Goal: Task Accomplishment & Management: Complete application form

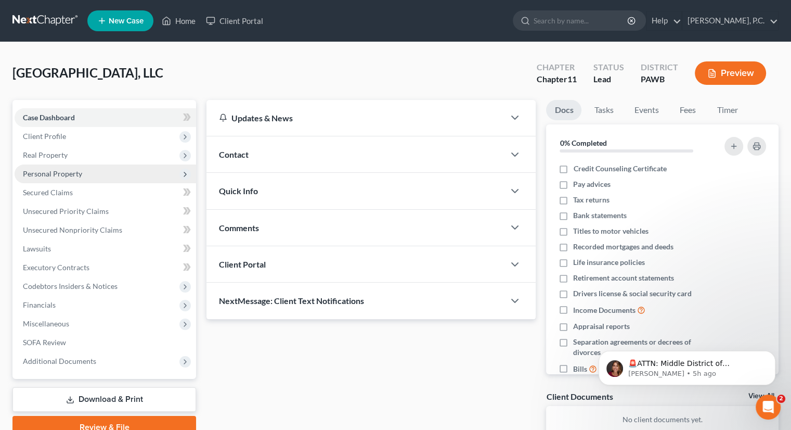
click at [48, 175] on span "Personal Property" at bounding box center [52, 173] width 59 height 9
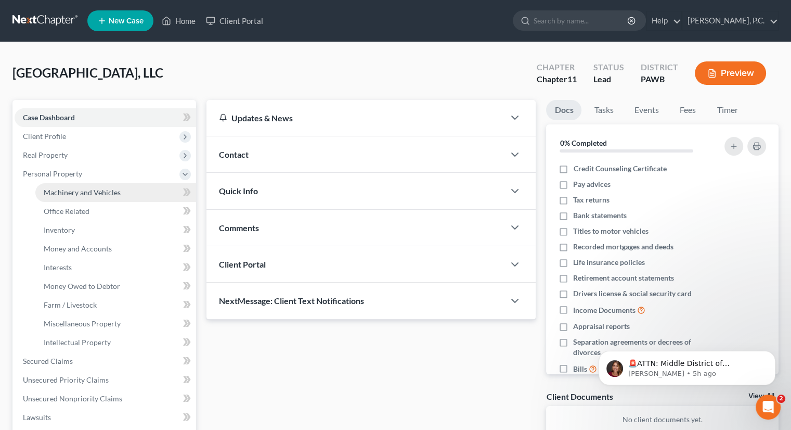
click at [53, 194] on span "Machinery and Vehicles" at bounding box center [82, 192] width 77 height 9
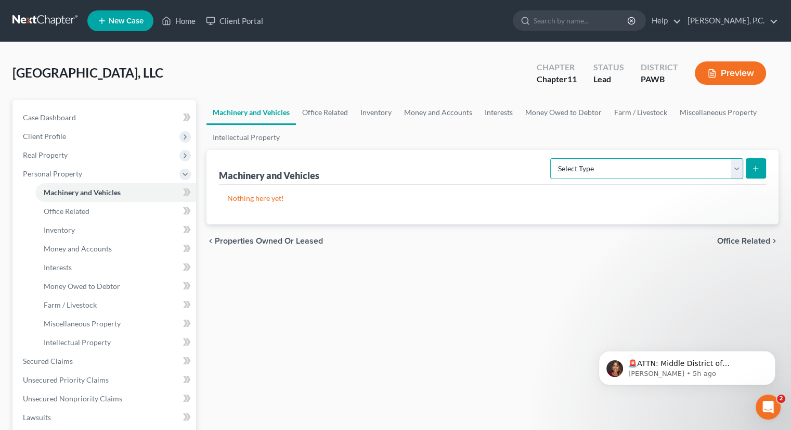
click at [736, 167] on select "Select Type Aircraft (A/B: 49) Other Machinery, Fixtures and Equipment (A/B: 50…" at bounding box center [646, 168] width 193 height 21
select select "other"
click at [552, 158] on select "Select Type Aircraft (A/B: 49) Other Machinery, Fixtures and Equipment (A/B: 50…" at bounding box center [646, 168] width 193 height 21
click at [762, 172] on button "submit" at bounding box center [756, 168] width 20 height 20
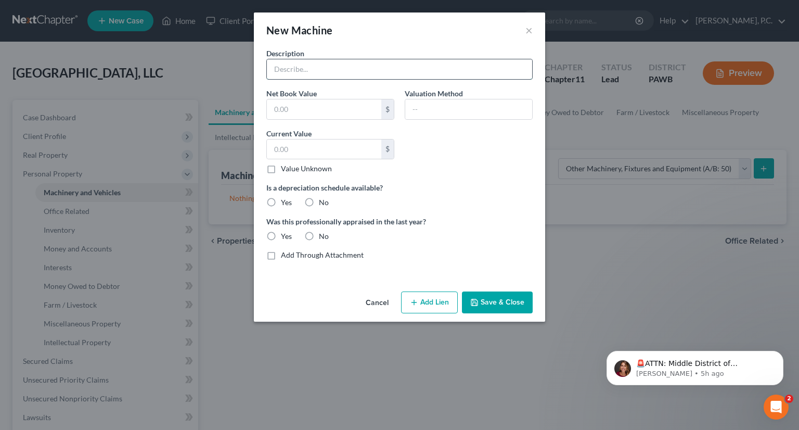
click at [354, 72] on input "text" at bounding box center [399, 69] width 265 height 20
type input "Computers"
click at [296, 151] on input "text" at bounding box center [324, 149] width 114 height 20
type input "6,104"
click at [319, 203] on label "No" at bounding box center [324, 202] width 10 height 10
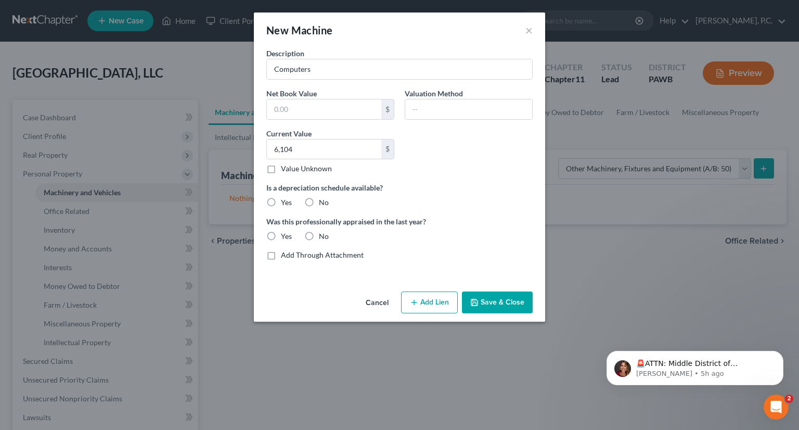
click at [323, 203] on input "No" at bounding box center [326, 200] width 7 height 7
radio input "true"
click at [319, 234] on label "No" at bounding box center [324, 236] width 10 height 10
click at [323, 234] on input "No" at bounding box center [326, 234] width 7 height 7
radio input "true"
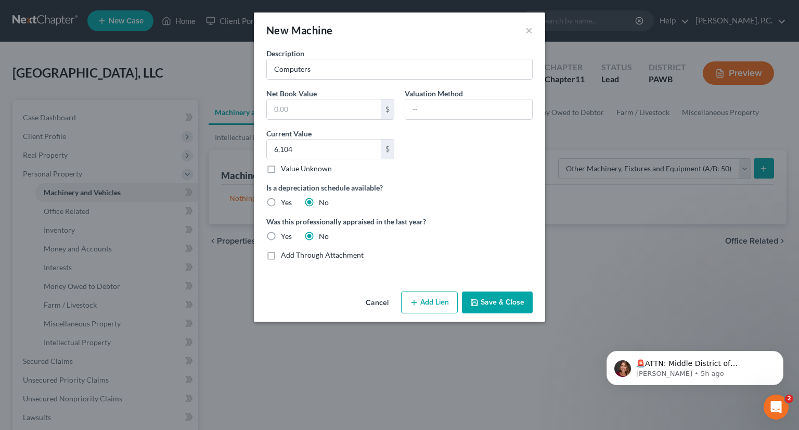
click at [428, 299] on button "Add Lien" at bounding box center [429, 302] width 57 height 22
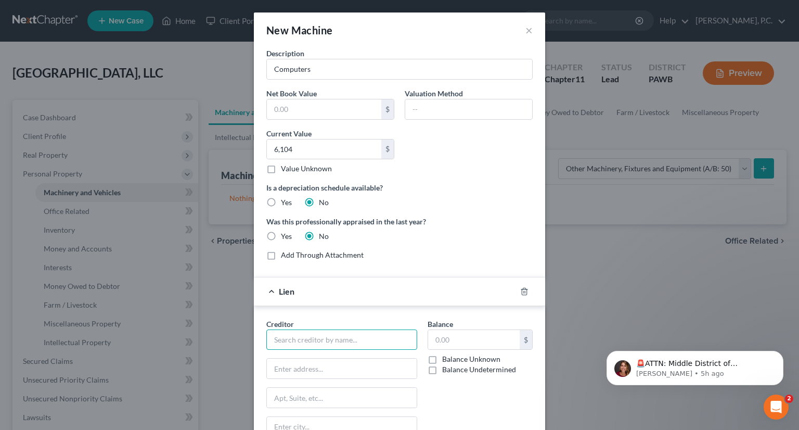
click at [351, 337] on input "text" at bounding box center [341, 339] width 151 height 21
type input "w"
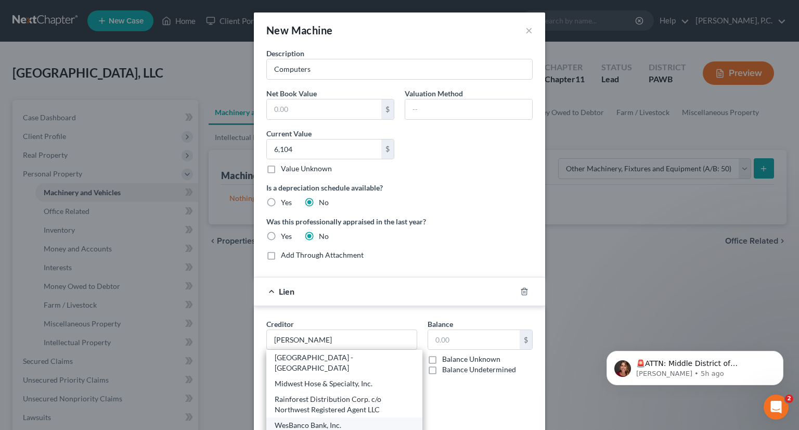
click at [306, 425] on div "WesBanco Bank, Inc." at bounding box center [344, 425] width 139 height 10
type input "WesBanco Bank, Inc."
type input "[STREET_ADDRESS]"
type input "[US_STATE]"
select select "39"
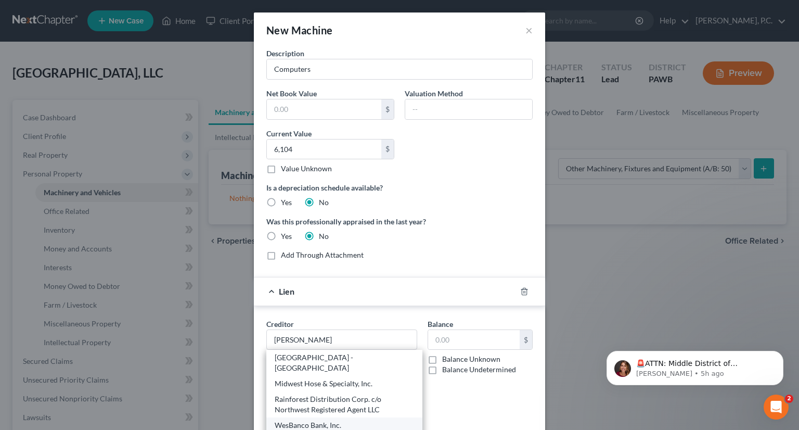
type input "15301"
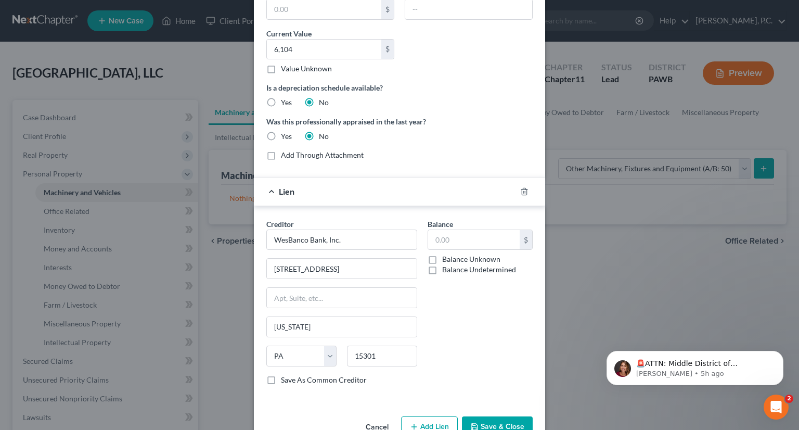
scroll to position [107, 0]
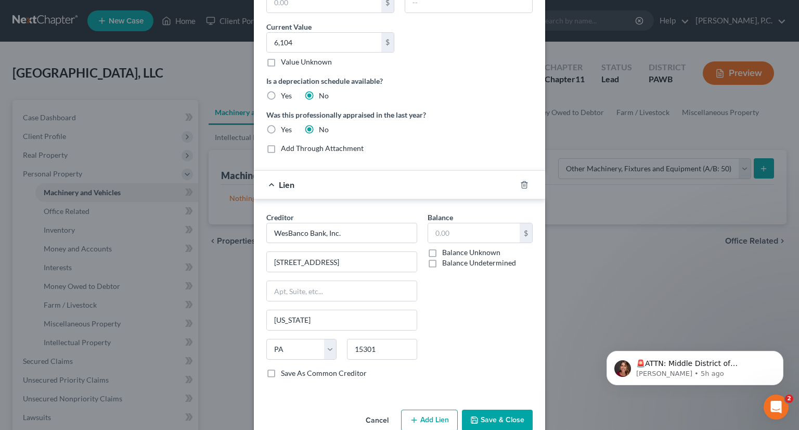
click at [503, 414] on button "Save & Close" at bounding box center [497, 420] width 71 height 22
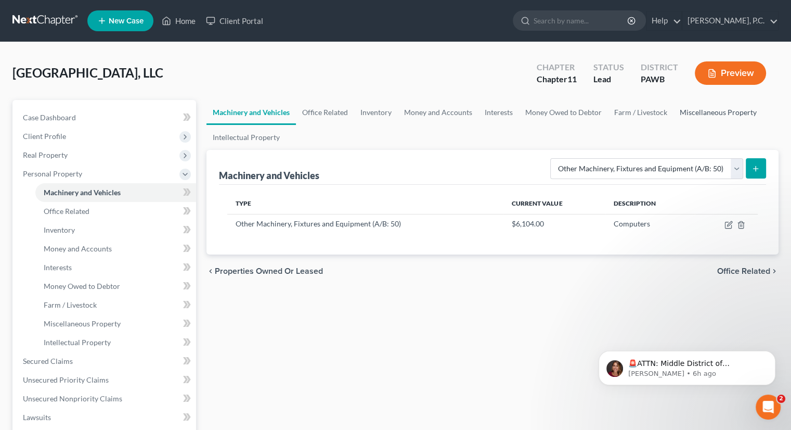
drag, startPoint x: 762, startPoint y: 171, endPoint x: 697, endPoint y: 111, distance: 88.3
click at [697, 111] on ui-view "Machinery and Vehicles Office Related Inventory Money and Accounts Interests Mo…" at bounding box center [492, 194] width 572 height 188
click at [340, 113] on link "Office Related" at bounding box center [325, 112] width 58 height 25
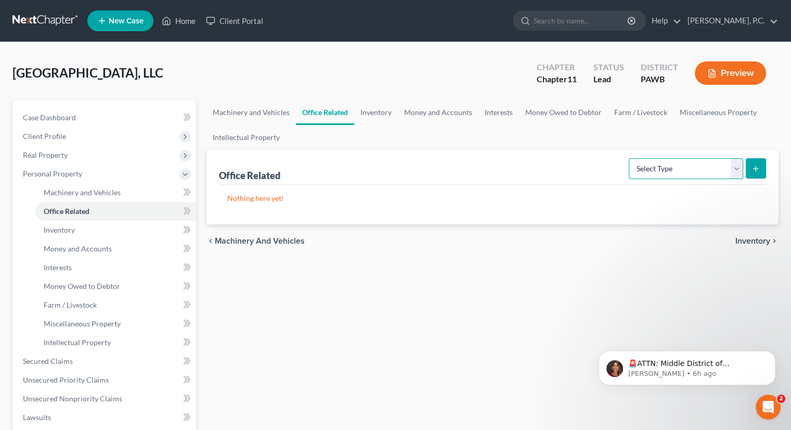
click at [735, 173] on select "Select Type Collectibles (A/B: 42) Office Equipment (A/B: 41) Office Fixtures (…" at bounding box center [686, 168] width 114 height 21
select select "equipment"
click at [630, 158] on select "Select Type Collectibles (A/B: 42) Office Equipment (A/B: 41) Office Fixtures (…" at bounding box center [686, 168] width 114 height 21
click at [266, 113] on link "Machinery and Vehicles" at bounding box center [250, 112] width 89 height 25
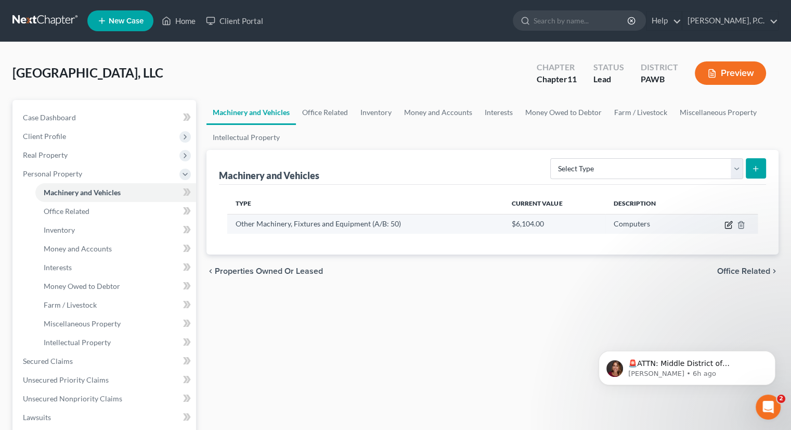
click at [727, 225] on icon "button" at bounding box center [728, 224] width 8 height 8
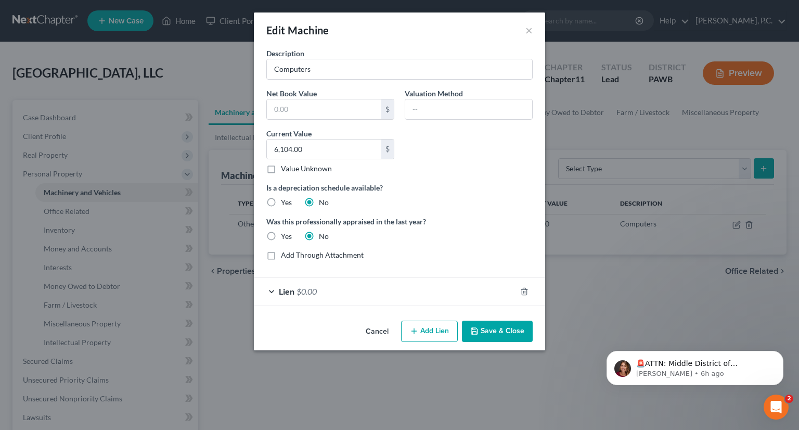
click at [382, 330] on button "Cancel" at bounding box center [377, 331] width 40 height 21
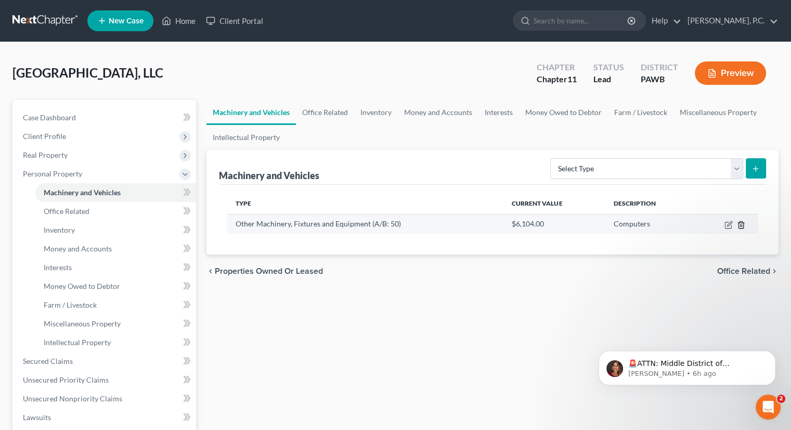
click at [738, 225] on icon "button" at bounding box center [740, 224] width 5 height 7
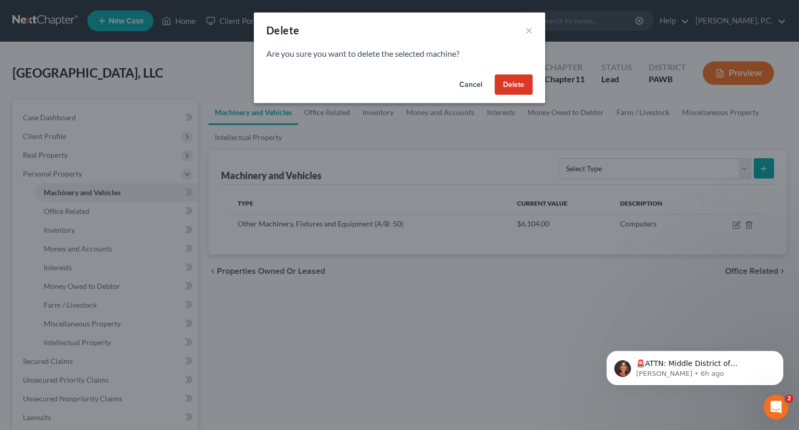
click at [520, 85] on button "Delete" at bounding box center [514, 84] width 38 height 21
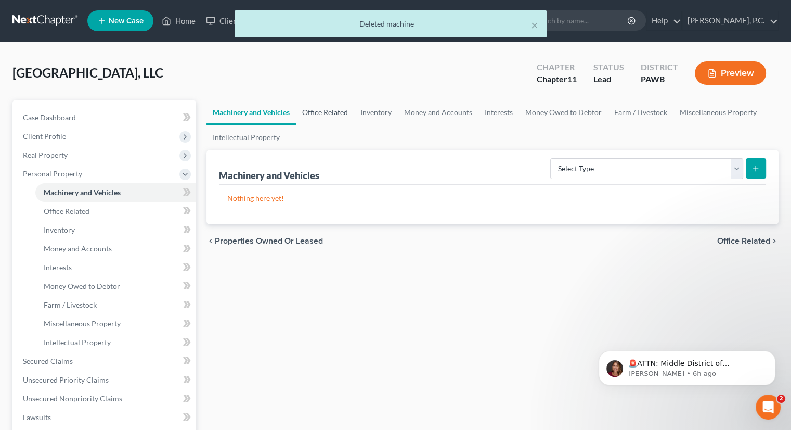
click at [330, 117] on link "Office Related" at bounding box center [325, 112] width 58 height 25
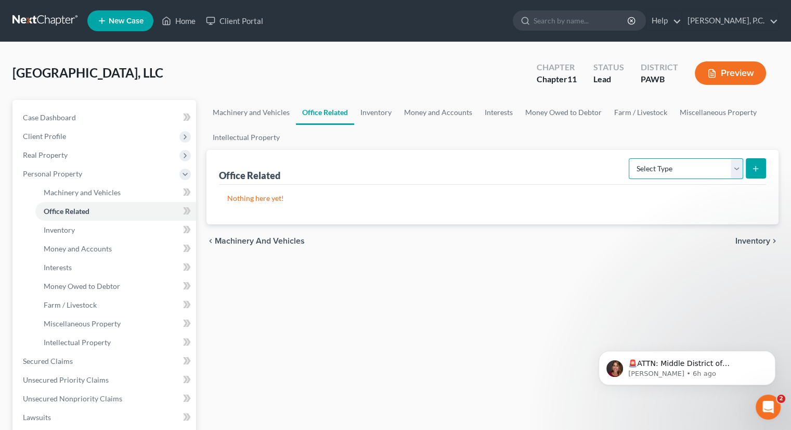
click at [734, 171] on select "Select Type Collectibles (A/B: 42) Office Equipment (A/B: 41) Office Fixtures (…" at bounding box center [686, 168] width 114 height 21
select select "equipment"
click at [630, 158] on select "Select Type Collectibles (A/B: 42) Office Equipment (A/B: 41) Office Fixtures (…" at bounding box center [686, 168] width 114 height 21
click at [759, 166] on icon "submit" at bounding box center [755, 168] width 8 height 8
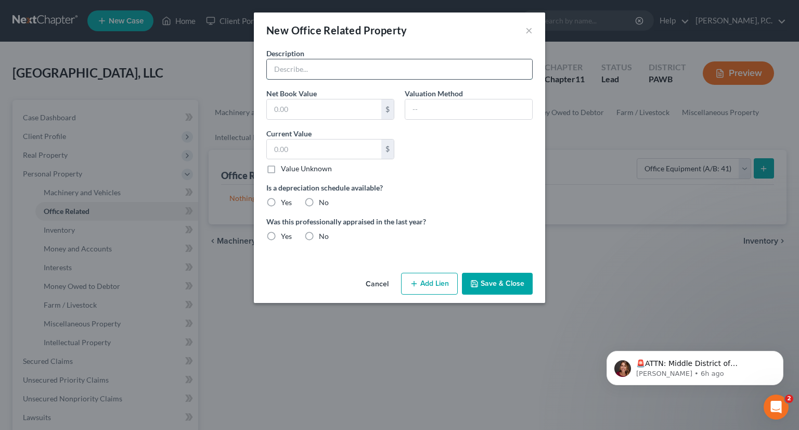
click at [389, 76] on input "text" at bounding box center [399, 69] width 265 height 20
type input "Computers"
click at [297, 151] on input "text" at bounding box center [324, 149] width 114 height 20
type input "8,000"
click at [466, 172] on div "Description Computers Net Book Value $ Valuation Method Current Value 8,000.00 …" at bounding box center [399, 149] width 277 height 202
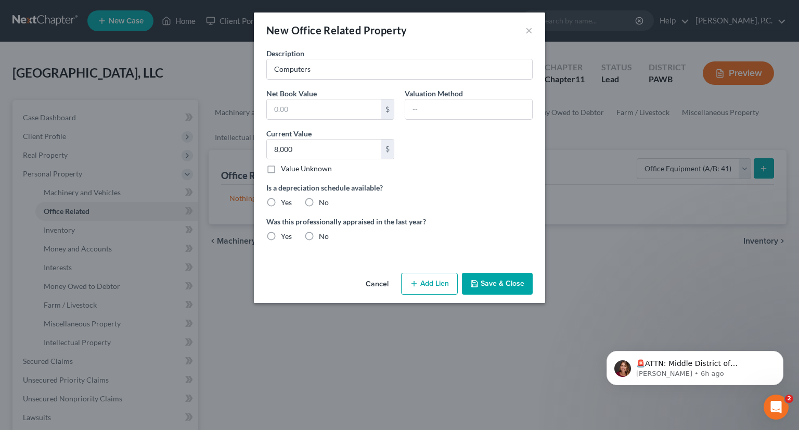
click at [319, 202] on label "No" at bounding box center [324, 202] width 10 height 10
click at [323, 202] on input "No" at bounding box center [326, 200] width 7 height 7
radio input "true"
click at [319, 232] on label "No" at bounding box center [324, 236] width 10 height 10
click at [323, 232] on input "No" at bounding box center [326, 234] width 7 height 7
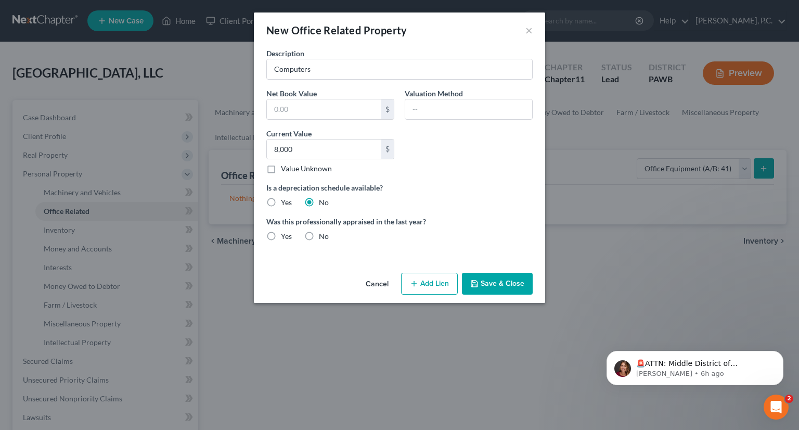
radio input "true"
click at [424, 283] on button "Add Lien" at bounding box center [429, 283] width 57 height 22
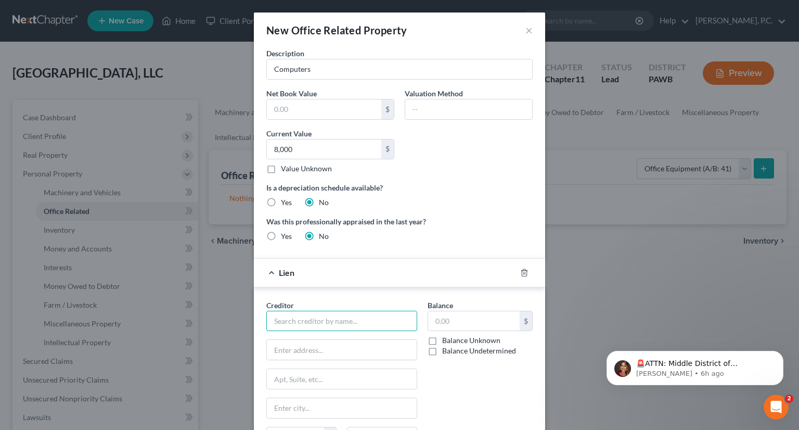
click at [363, 317] on input "text" at bounding box center [341, 320] width 151 height 21
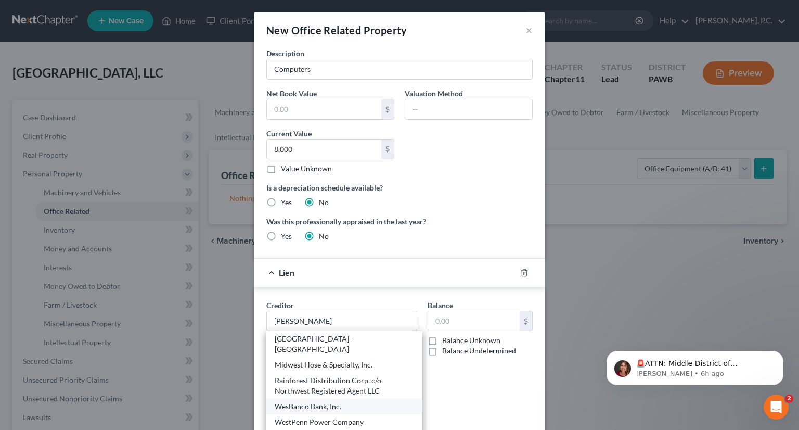
click at [311, 406] on div "WesBanco Bank, Inc." at bounding box center [344, 406] width 139 height 10
type input "WesBanco Bank, Inc."
type input "[STREET_ADDRESS]"
type input "[US_STATE]"
select select "39"
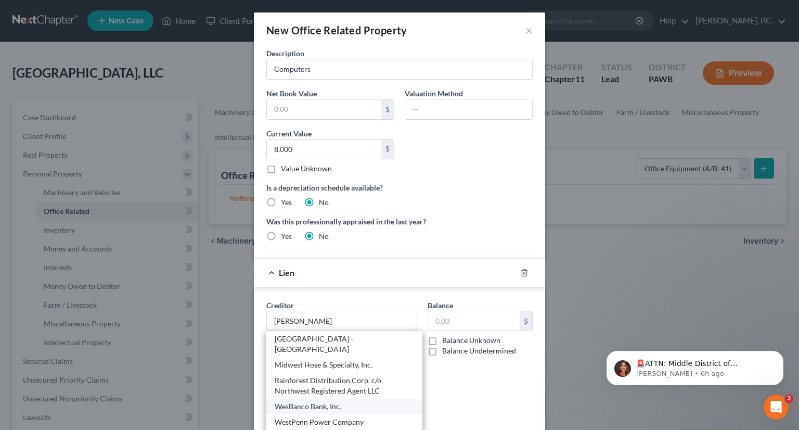
type input "15301"
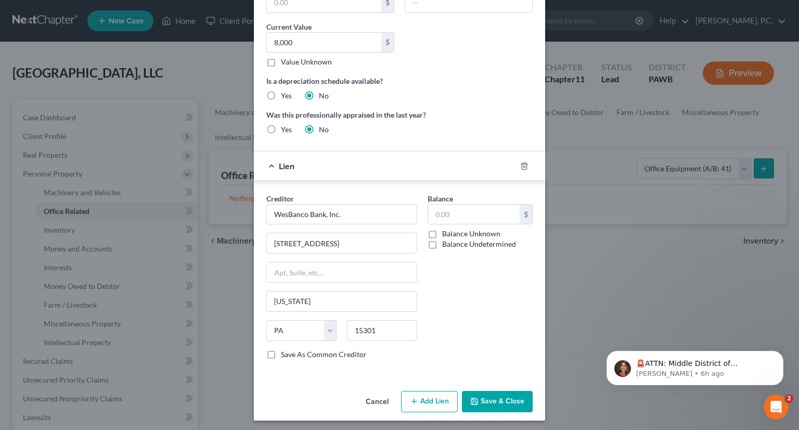
scroll to position [108, 0]
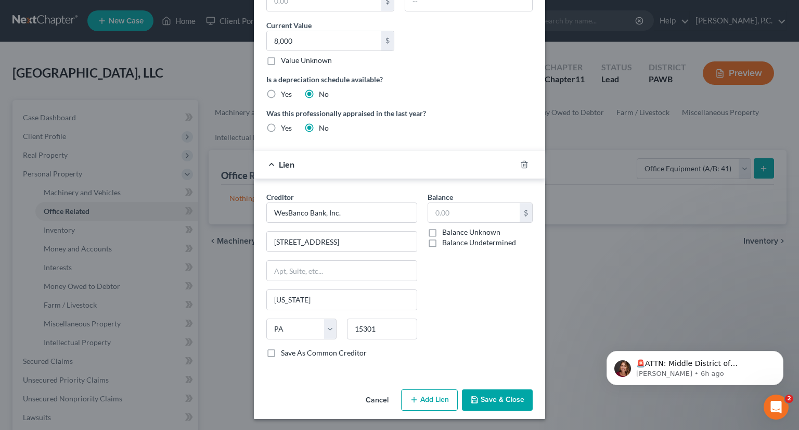
click at [436, 393] on button "Add Lien" at bounding box center [429, 400] width 57 height 22
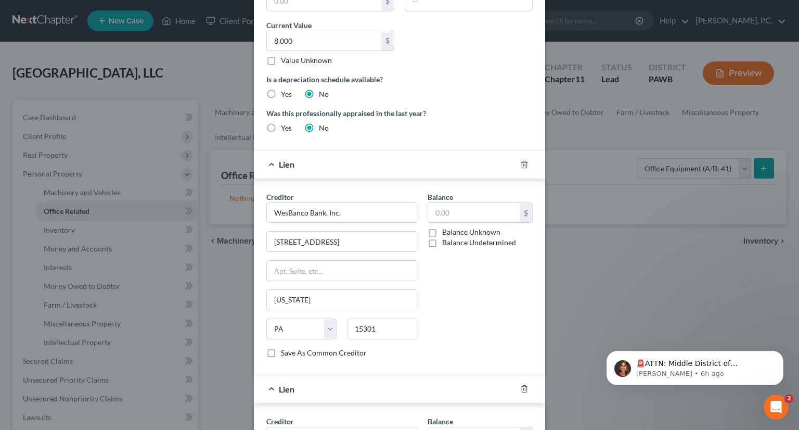
click at [524, 392] on div at bounding box center [530, 388] width 29 height 17
click at [520, 387] on icon "button" at bounding box center [524, 388] width 8 height 8
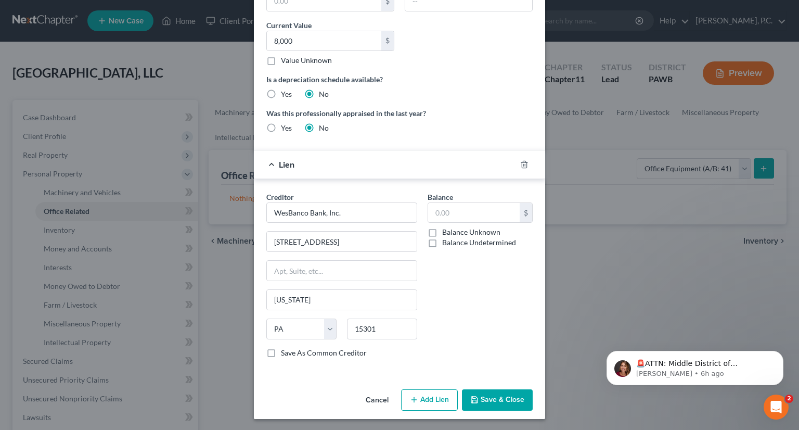
click at [498, 396] on button "Save & Close" at bounding box center [497, 400] width 71 height 22
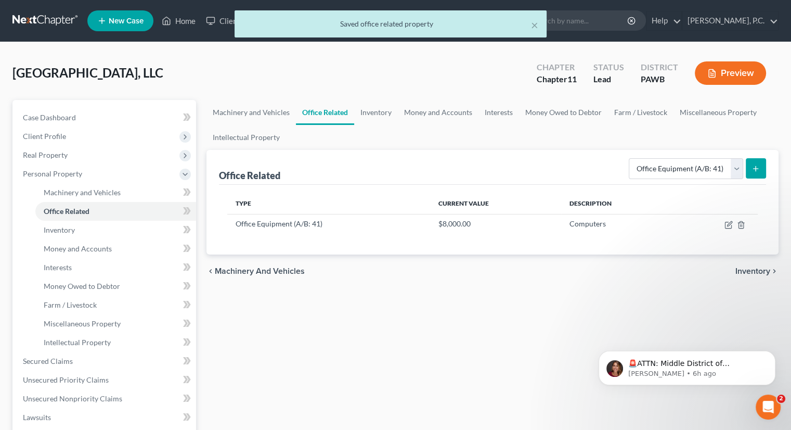
click at [750, 167] on button "submit" at bounding box center [756, 168] width 20 height 20
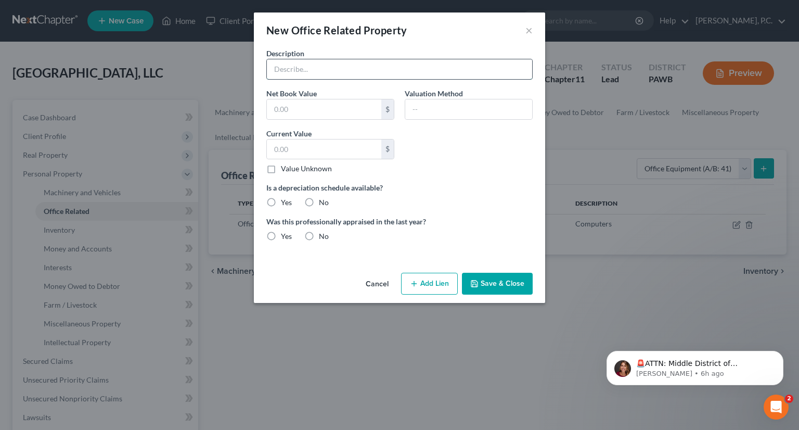
click at [427, 71] on input "text" at bounding box center [399, 69] width 265 height 20
type input "F"
click at [525, 32] on button "×" at bounding box center [528, 30] width 7 height 12
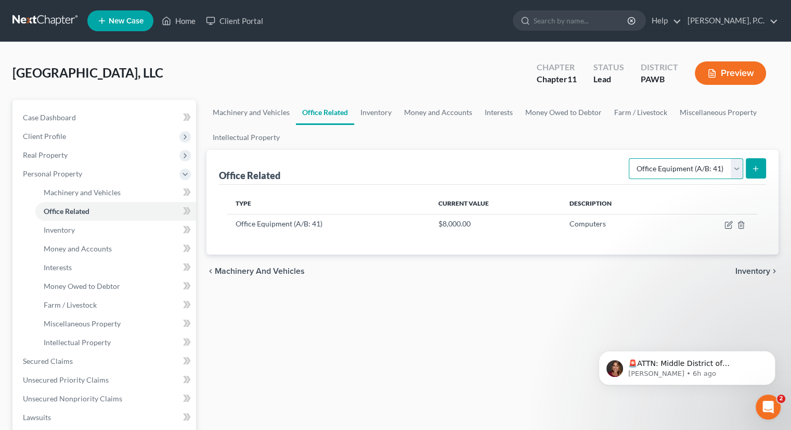
click at [734, 170] on select "Select Type Collectibles (A/B: 42) Office Equipment (A/B: 41) Office Fixtures (…" at bounding box center [686, 168] width 114 height 21
select select "furniture"
click at [630, 158] on select "Select Type Collectibles (A/B: 42) Office Equipment (A/B: 41) Office Fixtures (…" at bounding box center [686, 168] width 114 height 21
click at [751, 173] on button "submit" at bounding box center [756, 168] width 20 height 20
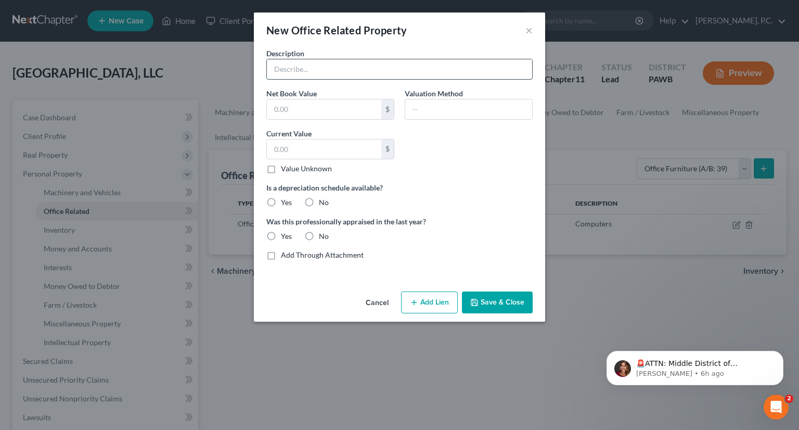
click at [346, 64] on input "text" at bounding box center [399, 69] width 265 height 20
type input "Misc Office Furniture"
click at [327, 152] on input "text" at bounding box center [324, 149] width 114 height 20
type input "500"
click at [501, 167] on div "Description Misc Office Furniture Net Book Value $ Valuation Method Current Val…" at bounding box center [399, 158] width 277 height 220
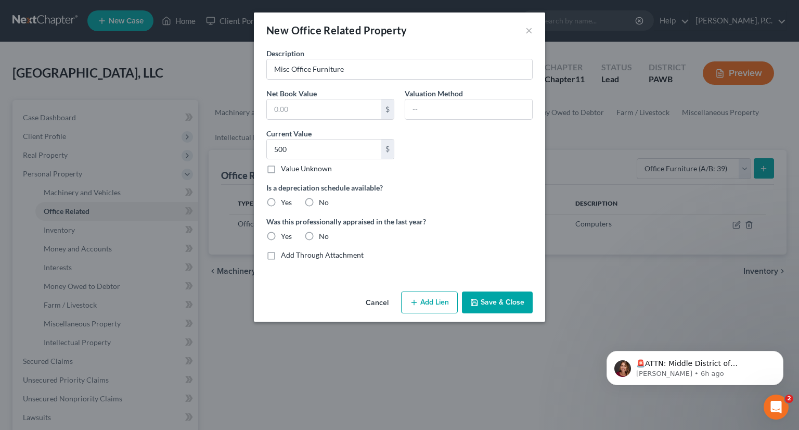
click at [319, 202] on label "No" at bounding box center [324, 202] width 10 height 10
click at [323, 202] on input "No" at bounding box center [326, 200] width 7 height 7
radio input "true"
click at [319, 237] on label "No" at bounding box center [324, 236] width 10 height 10
click at [323, 237] on input "No" at bounding box center [326, 234] width 7 height 7
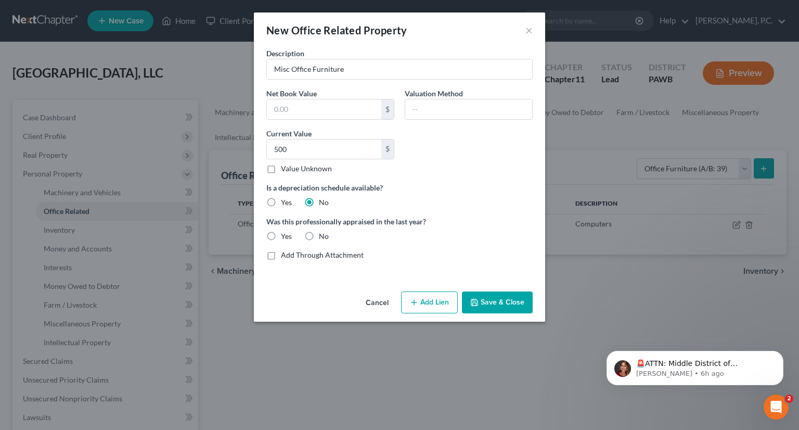
radio input "true"
click at [430, 306] on button "Add Lien" at bounding box center [429, 302] width 57 height 22
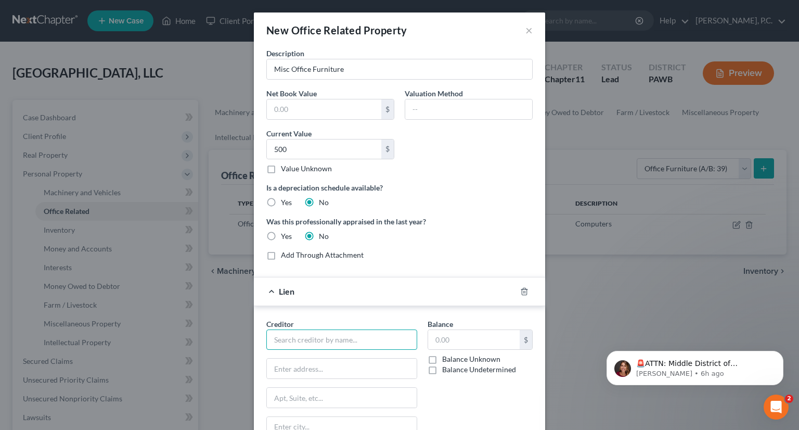
click at [383, 332] on input "text" at bounding box center [341, 339] width 151 height 21
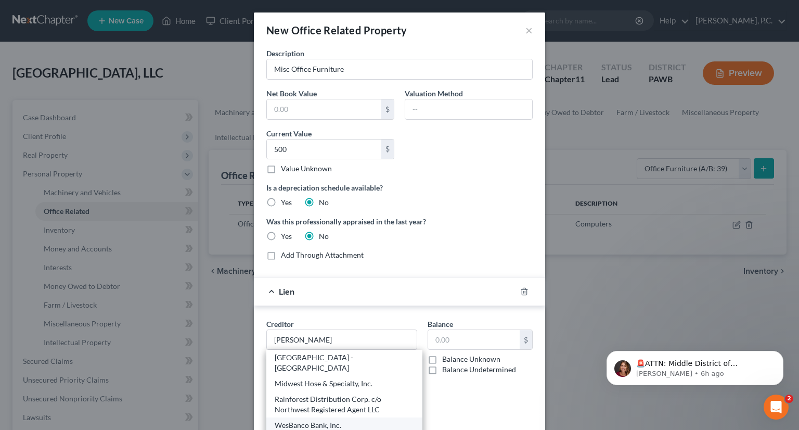
click at [311, 424] on div "WesBanco Bank, Inc." at bounding box center [344, 425] width 139 height 10
type input "WesBanco Bank, Inc."
type input "[STREET_ADDRESS]"
type input "[US_STATE]"
select select "39"
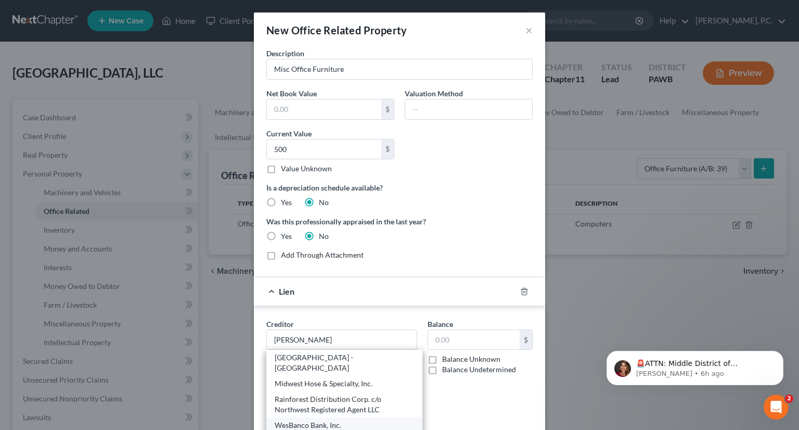
type input "15301"
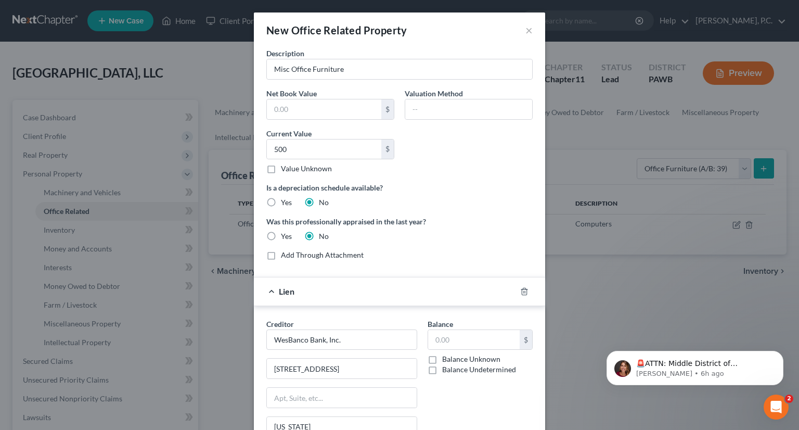
scroll to position [116, 0]
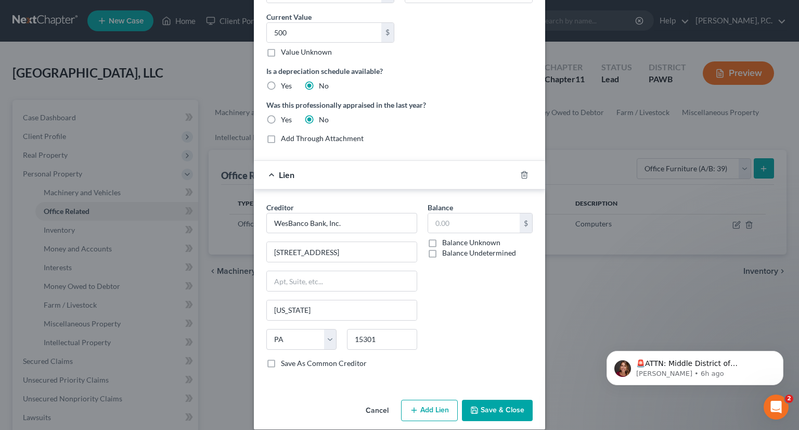
click at [515, 412] on button "Save & Close" at bounding box center [497, 410] width 71 height 22
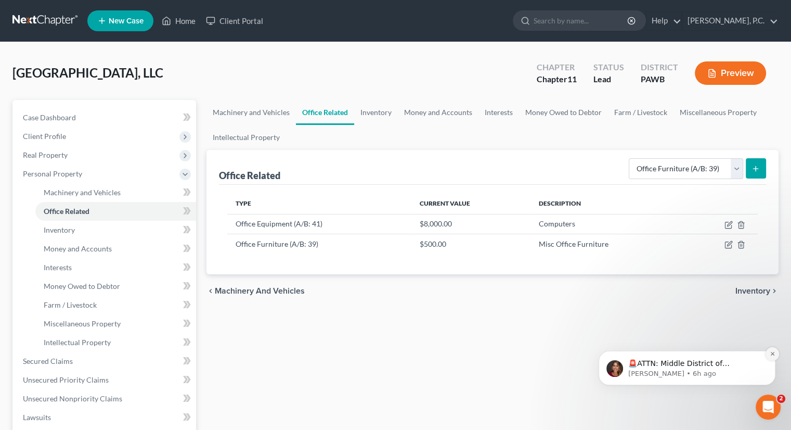
click at [772, 353] on icon "Dismiss notification" at bounding box center [773, 353] width 6 height 6
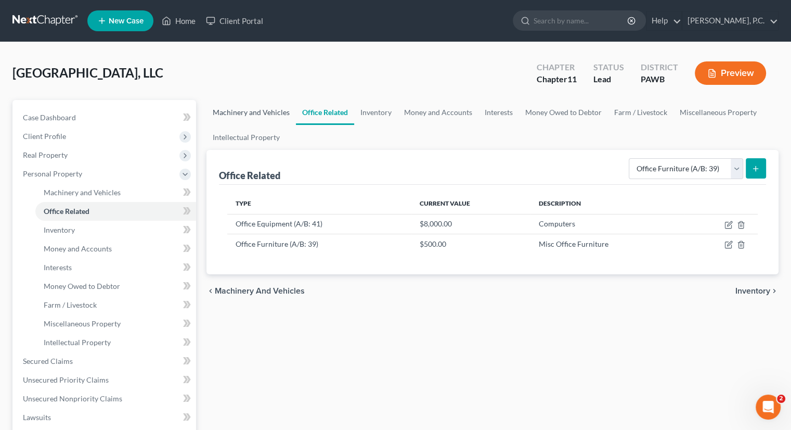
click at [260, 111] on link "Machinery and Vehicles" at bounding box center [250, 112] width 89 height 25
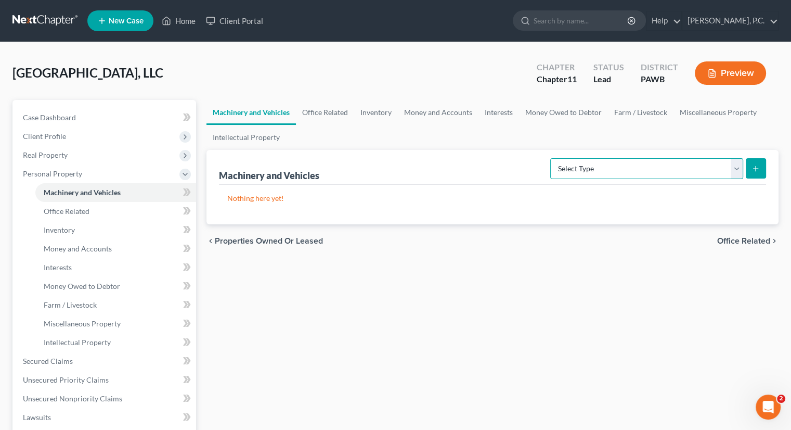
click at [737, 167] on select "Select Type Aircraft (A/B: 49) Other Machinery, Fixtures and Equipment (A/B: 50…" at bounding box center [646, 168] width 193 height 21
select select "other"
click at [552, 158] on select "Select Type Aircraft (A/B: 49) Other Machinery, Fixtures and Equipment (A/B: 50…" at bounding box center [646, 168] width 193 height 21
click at [752, 174] on button "submit" at bounding box center [756, 168] width 20 height 20
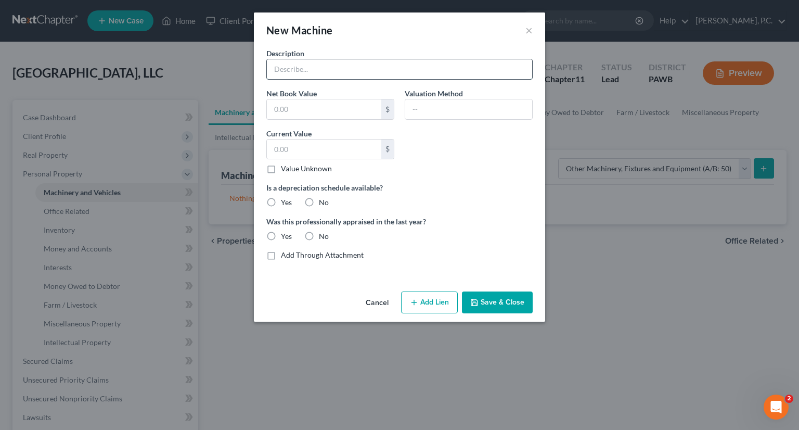
click at [395, 73] on input "text" at bounding box center [399, 69] width 265 height 20
type input "Lab Equipment"
